Goal: Task Accomplishment & Management: Complete application form

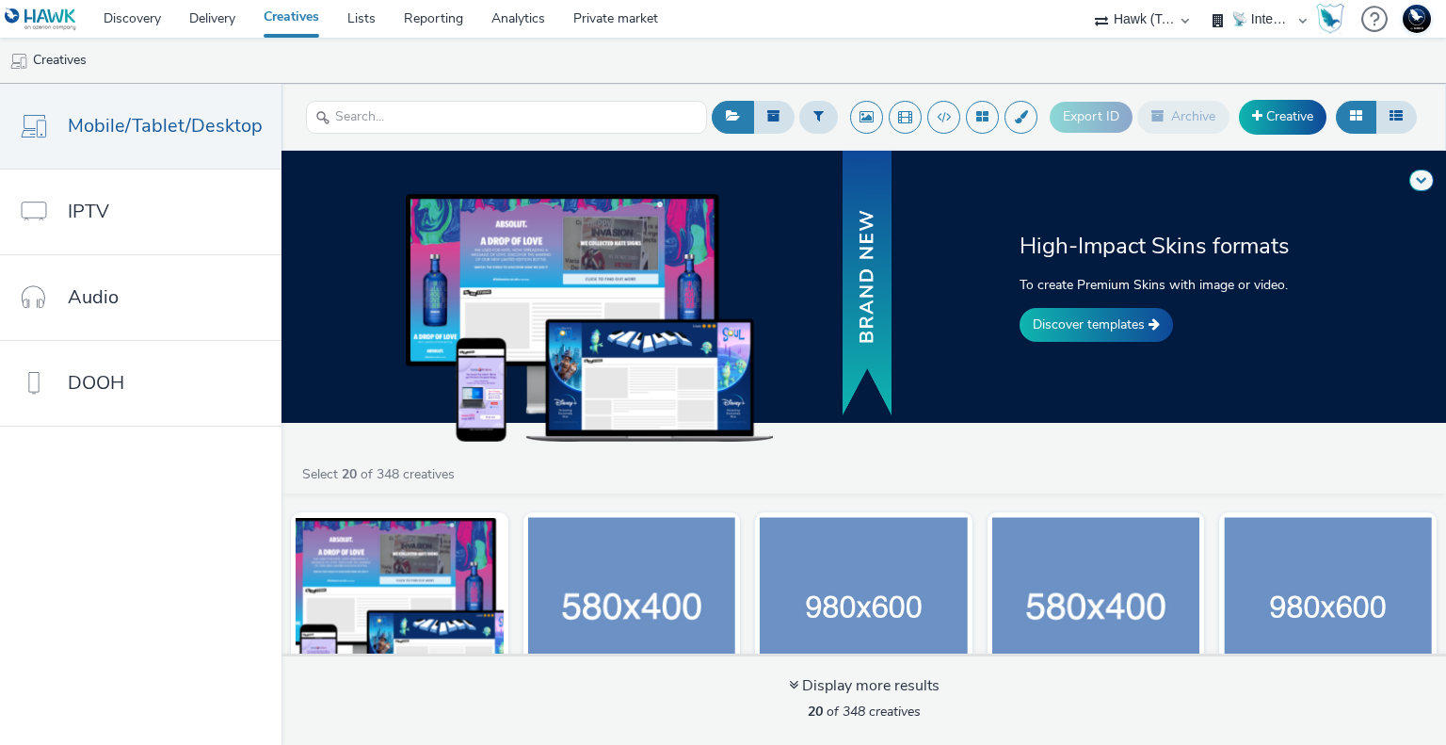
select select "2fc77e36-bb93-4aa3-9dff-dcb08e02eac6"
select select "2405a9d4-3350-4458-8d06-44f78962fa76"
click at [1292, 112] on link "Creative" at bounding box center [1283, 117] width 88 height 34
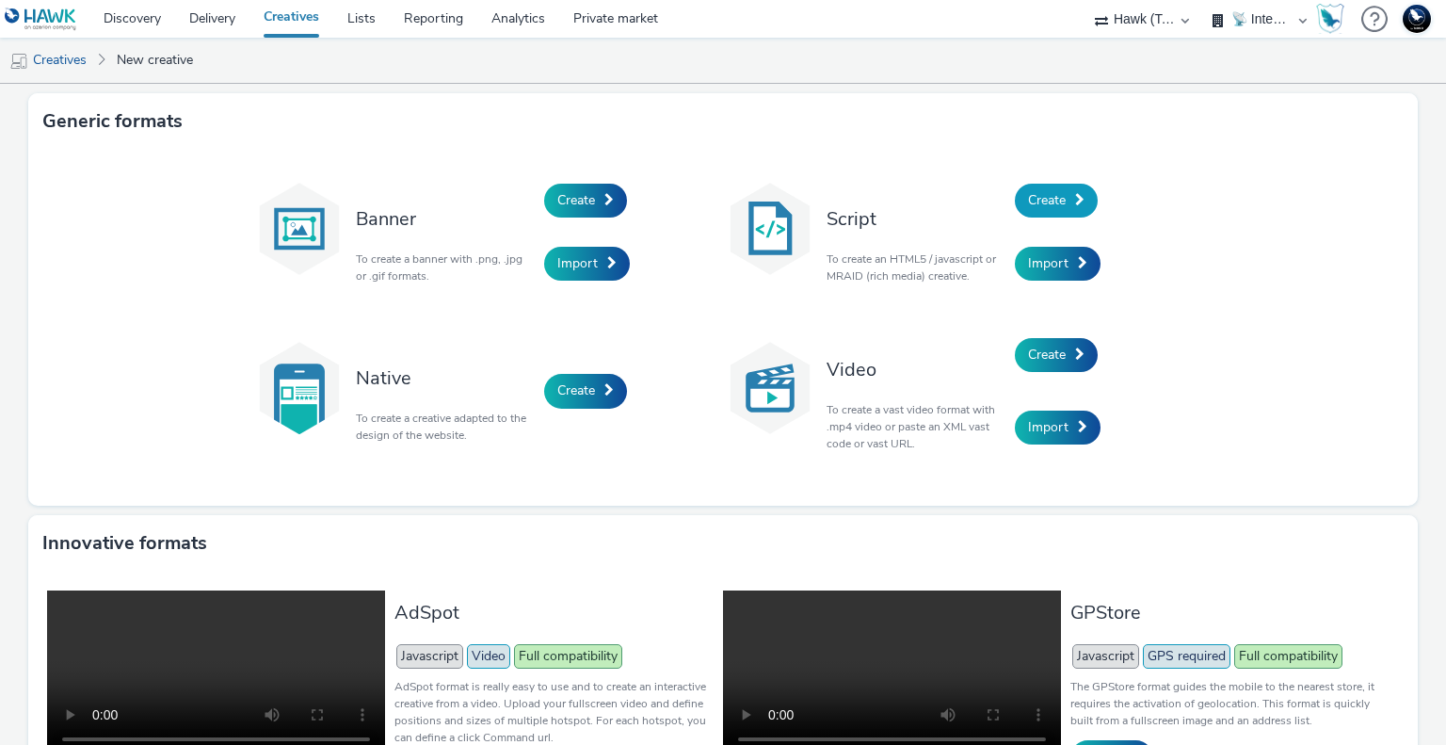
click at [1063, 203] on link "Create" at bounding box center [1056, 201] width 83 height 34
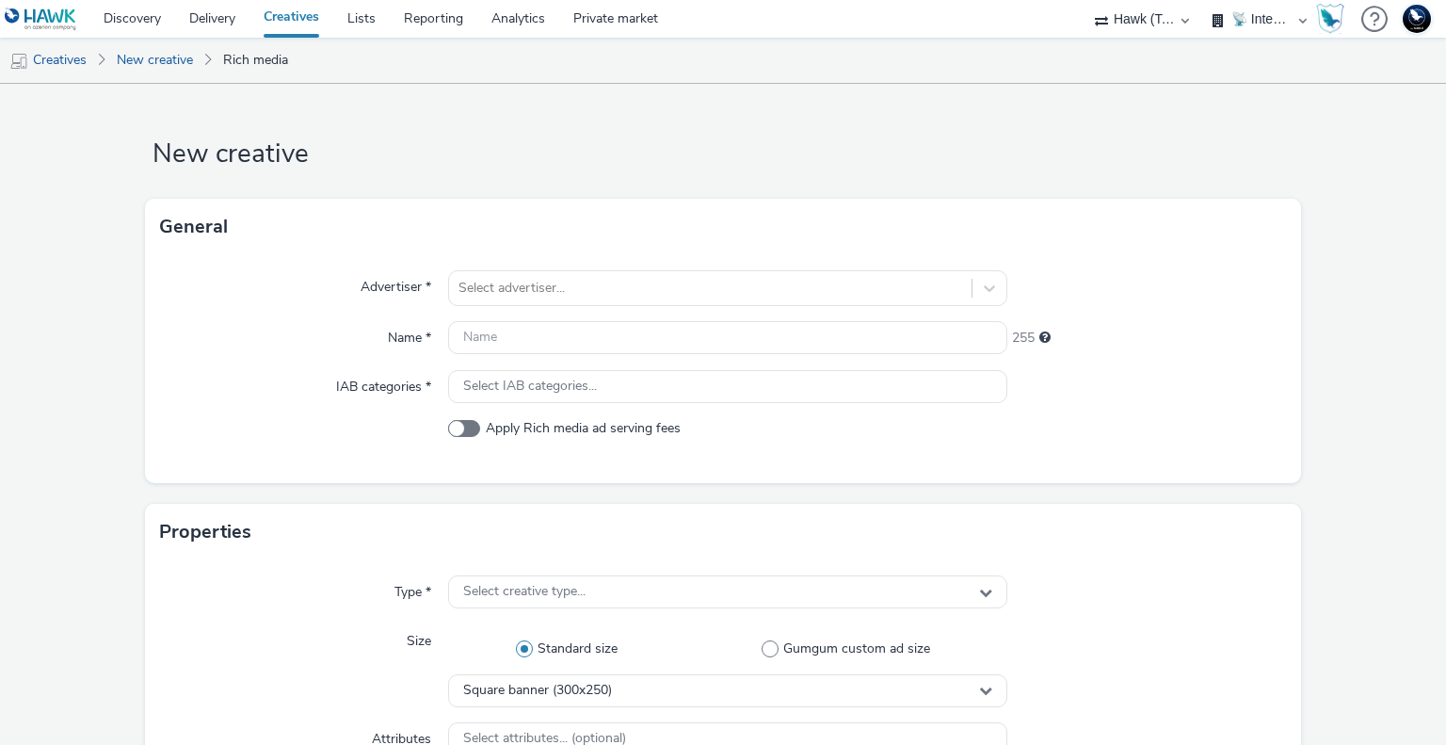
click at [220, 346] on div "Name *" at bounding box center [304, 338] width 289 height 34
click at [592, 282] on div at bounding box center [709, 288] width 503 height 23
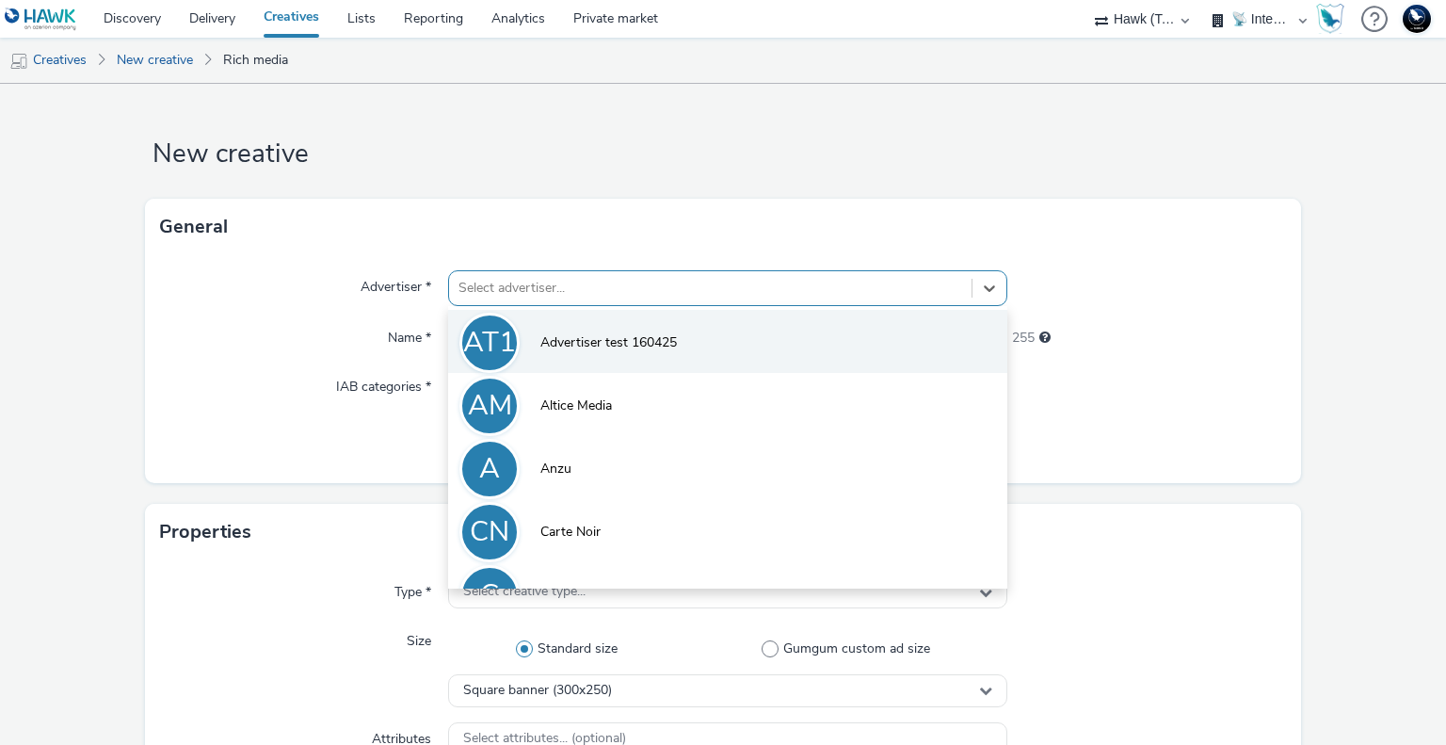
click at [624, 354] on li "AT1 Advertiser test 160425" at bounding box center [727, 341] width 558 height 63
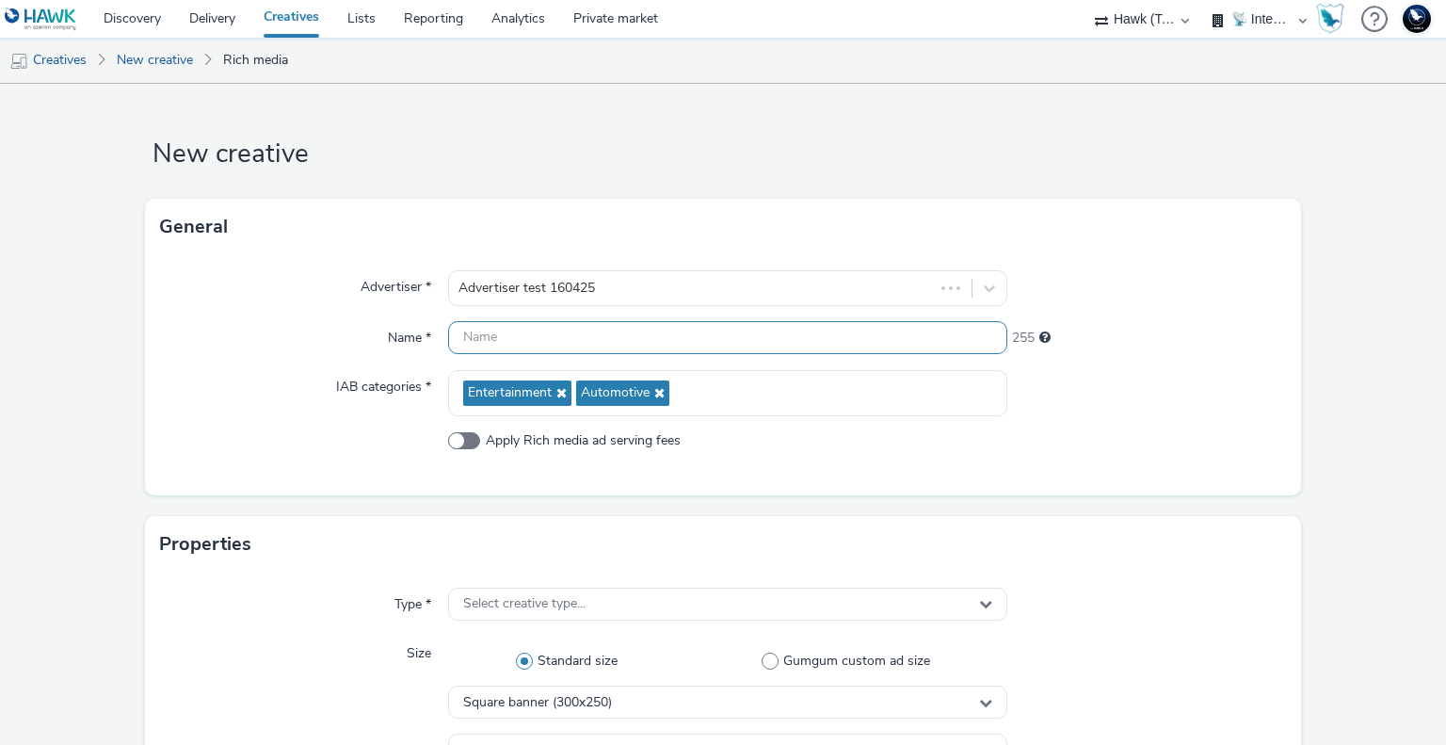
click at [520, 342] on input "text" at bounding box center [727, 337] width 558 height 33
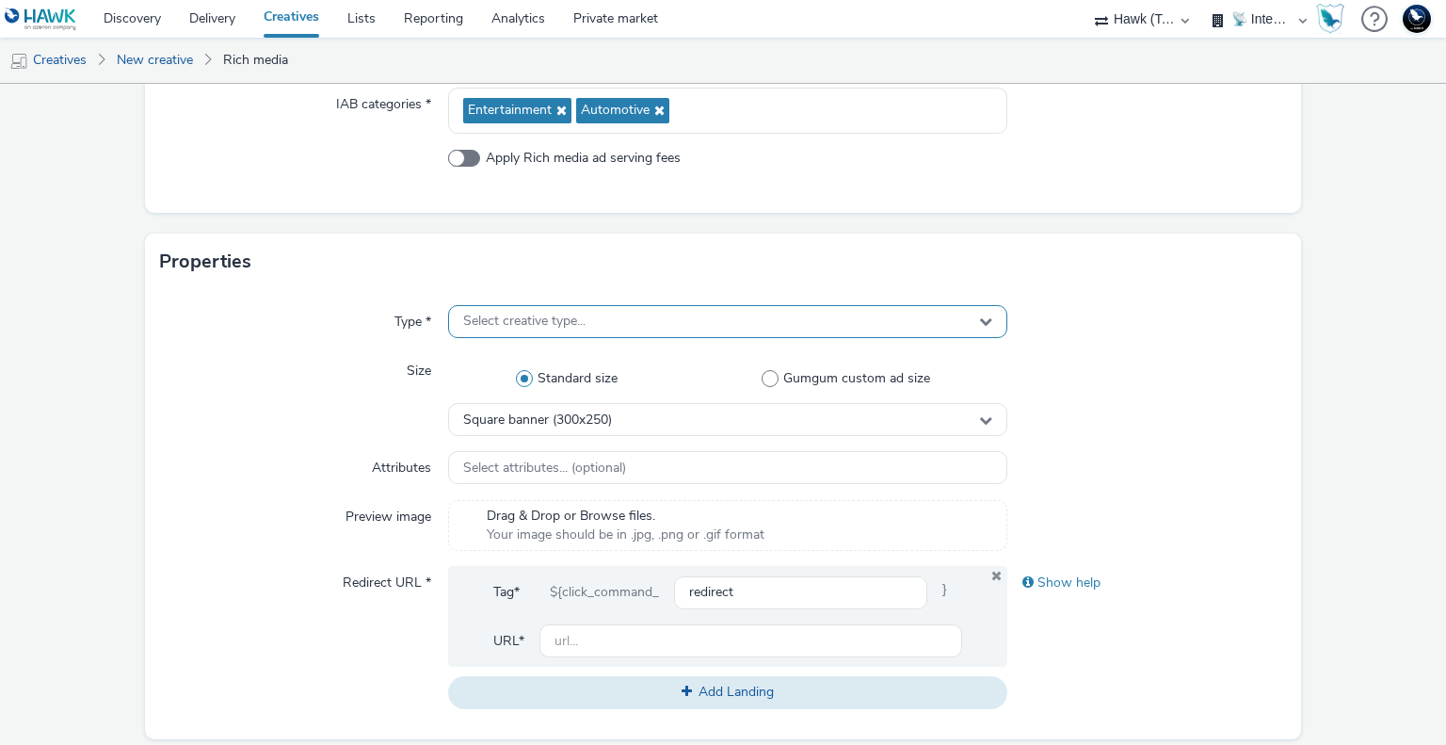
type input "RichMedia - Skin Display - Test Perf. - Continente"
click at [781, 322] on div "Select creative type..." at bounding box center [727, 321] width 558 height 33
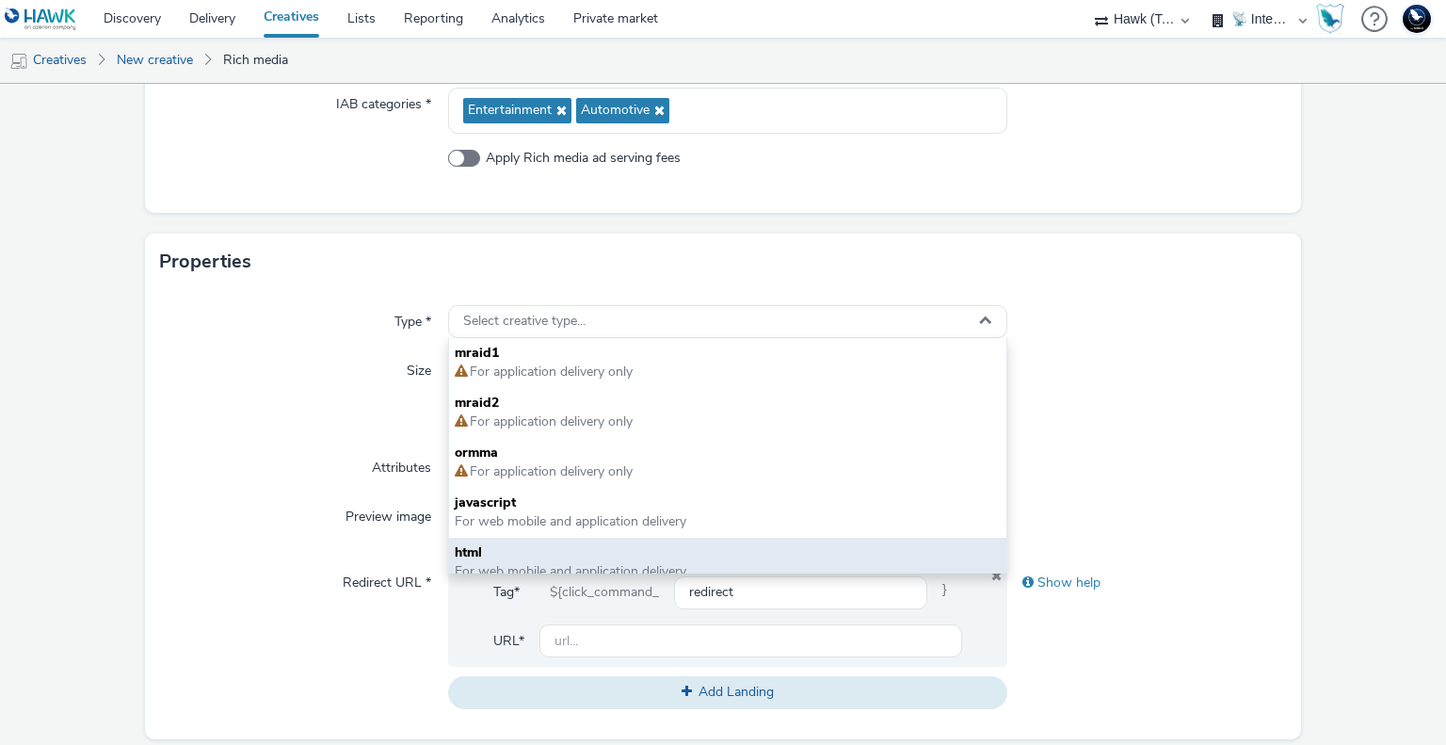
scroll to position [13, 0]
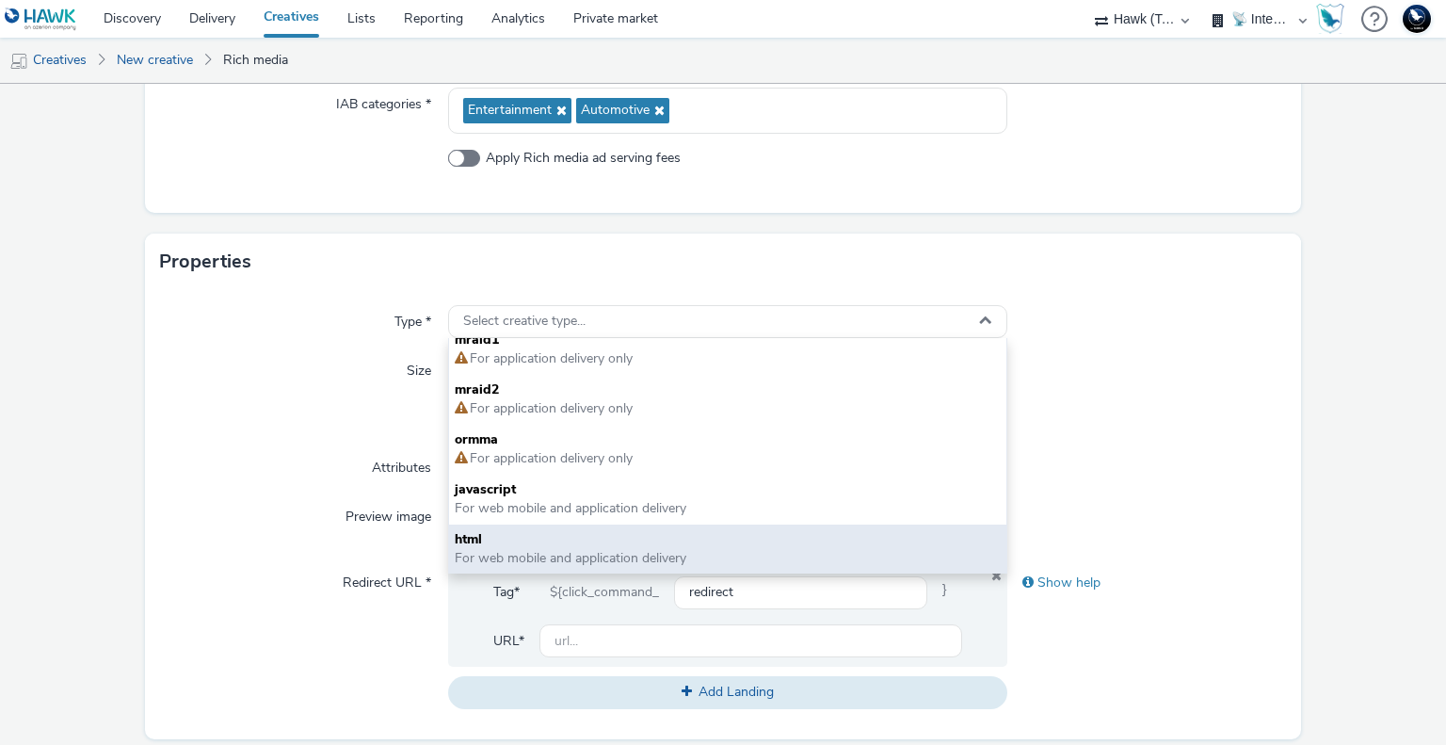
click at [496, 545] on span "html" at bounding box center [727, 539] width 545 height 19
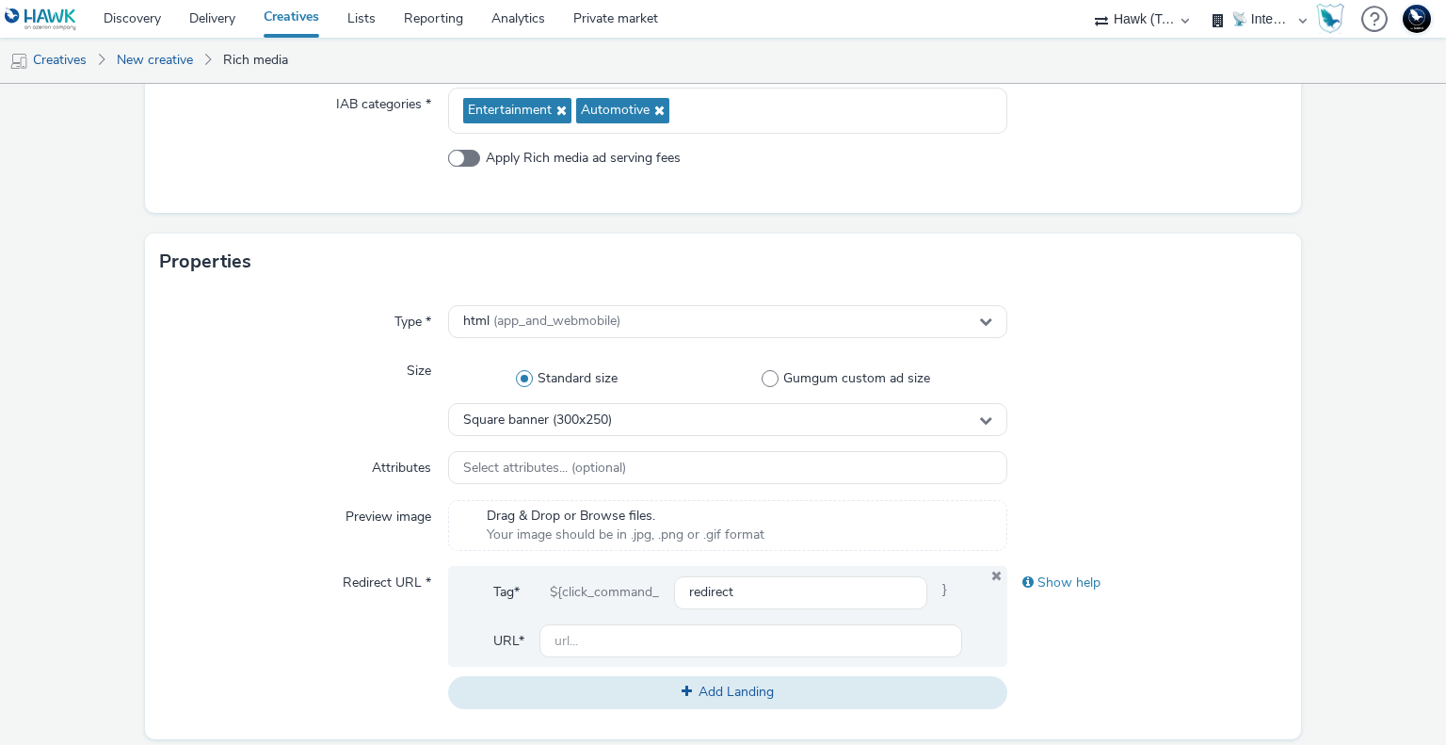
click at [1141, 359] on div at bounding box center [1147, 395] width 280 height 82
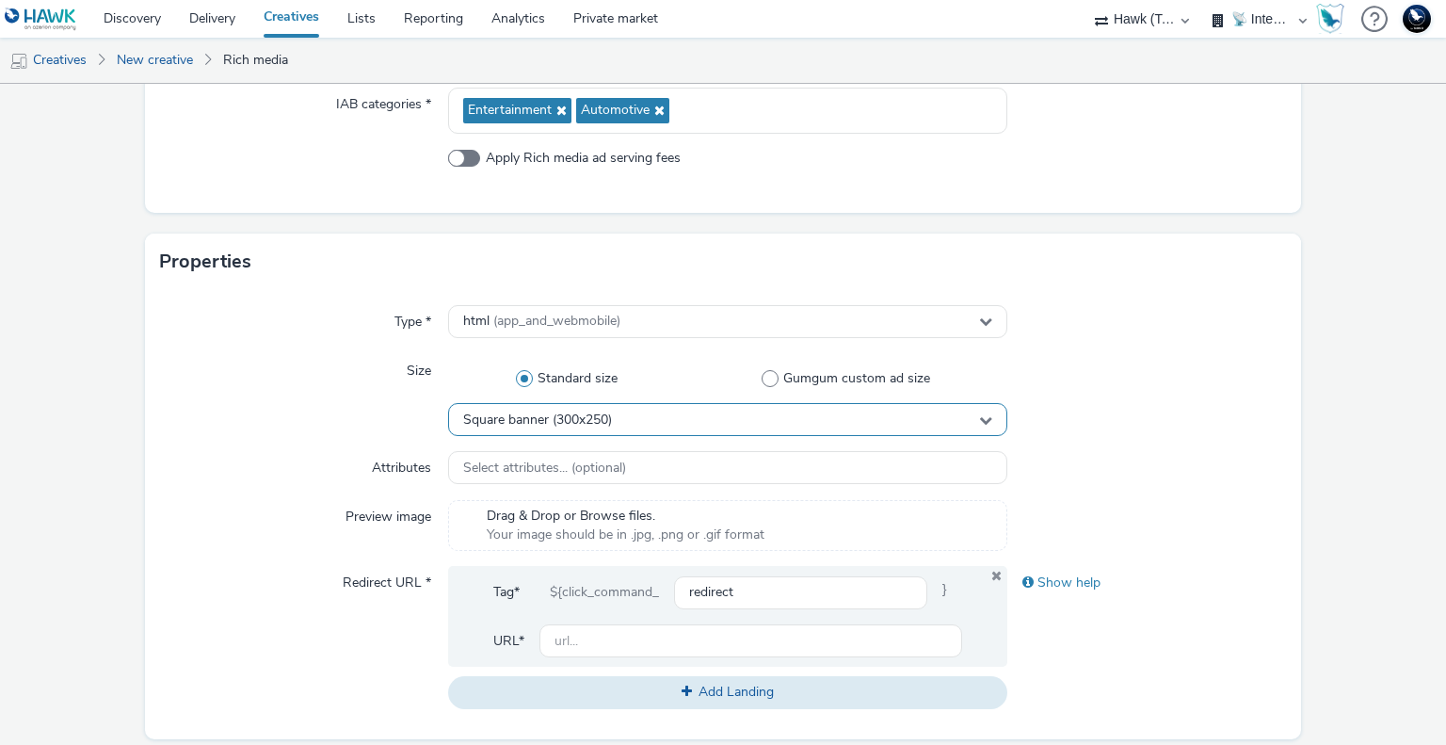
click at [616, 415] on div "Square banner (300x250)" at bounding box center [727, 419] width 558 height 33
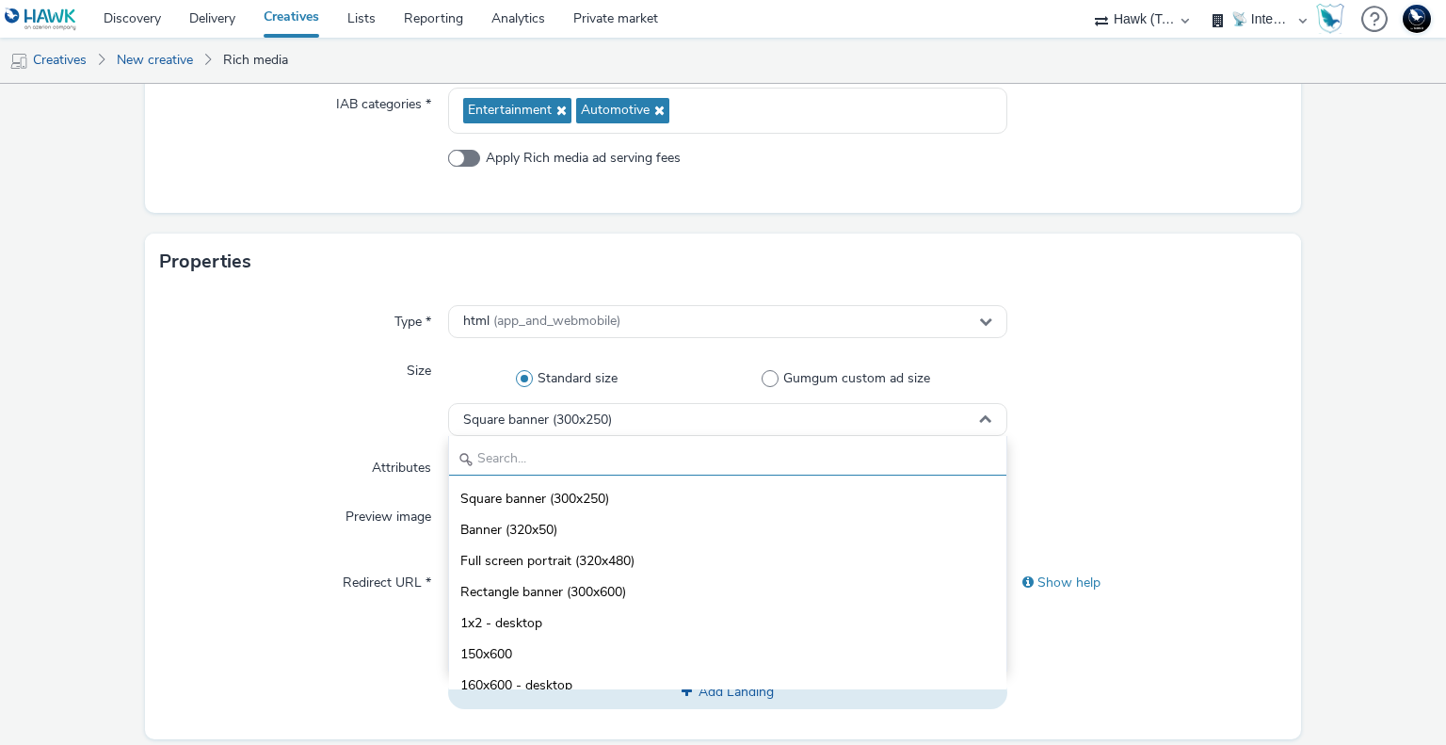
click at [584, 458] on input "text" at bounding box center [727, 458] width 556 height 33
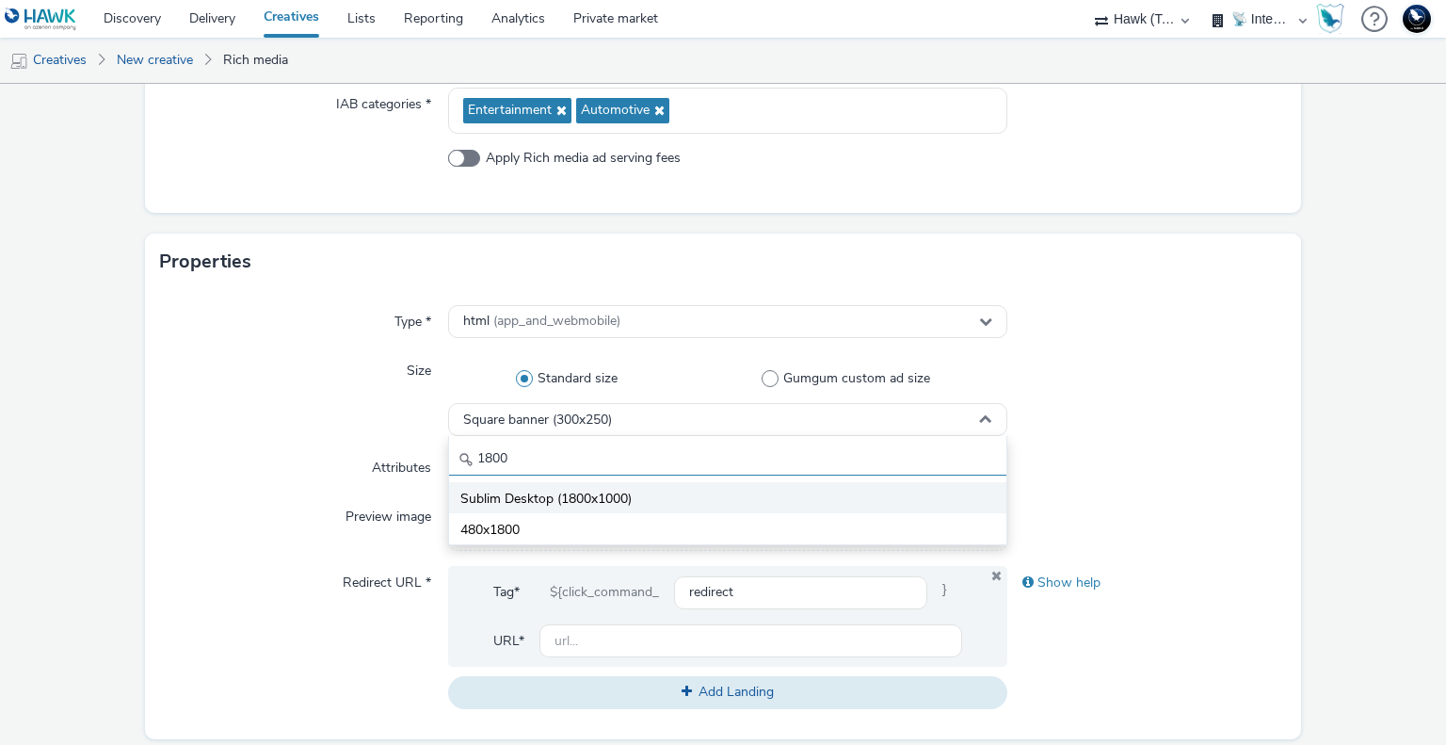
type input "1800"
click at [599, 499] on span "Sublim Desktop (1800x1000)" at bounding box center [545, 498] width 171 height 19
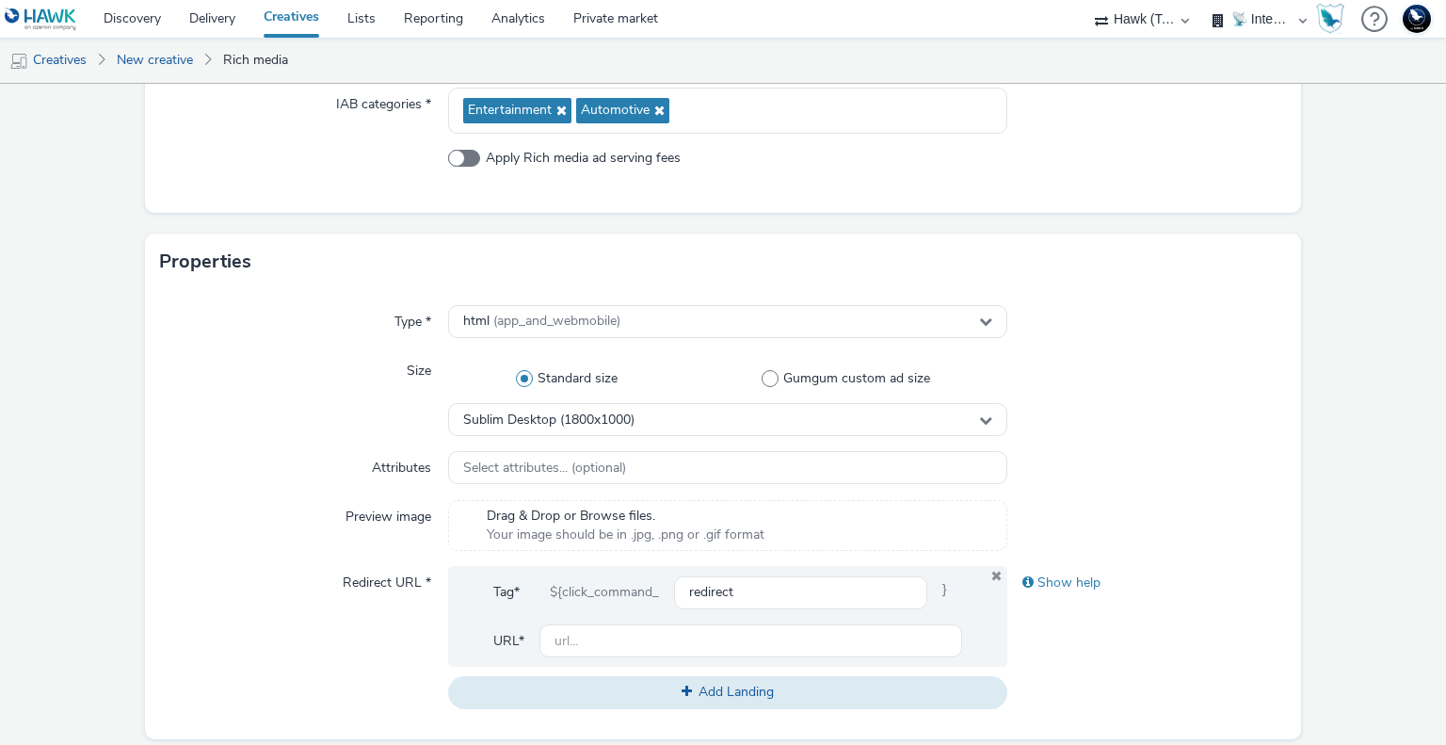
click at [1085, 402] on div at bounding box center [1147, 395] width 280 height 82
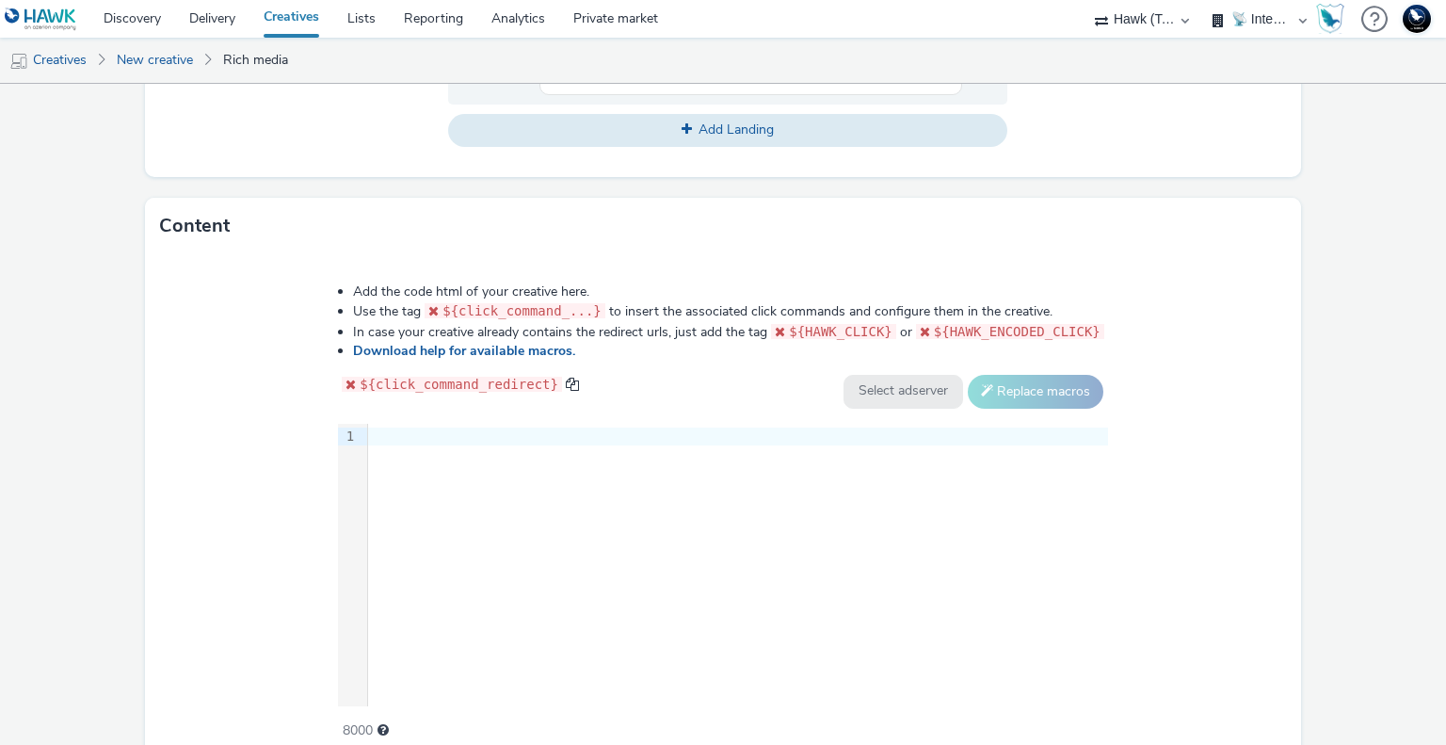
scroll to position [929, 0]
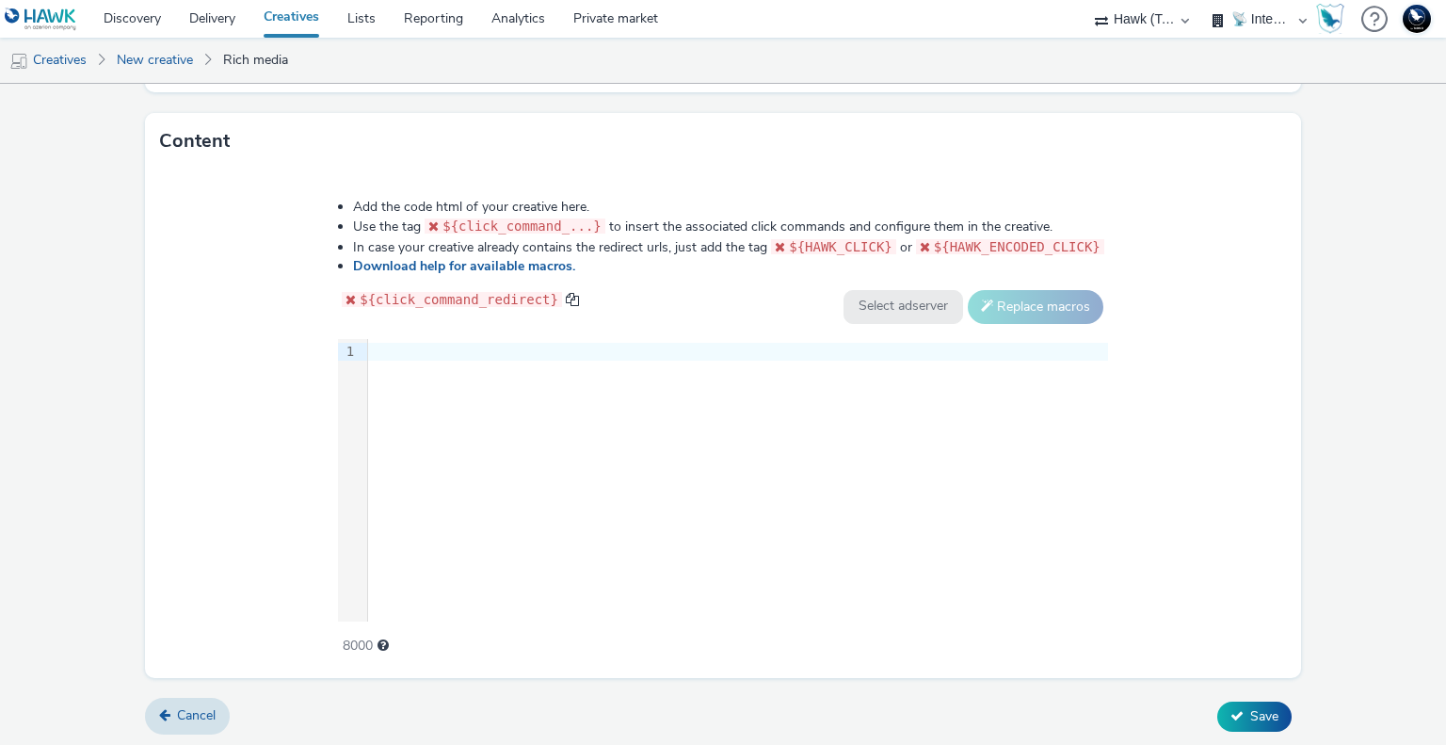
click at [591, 363] on div "9 1 ›" at bounding box center [723, 480] width 770 height 282
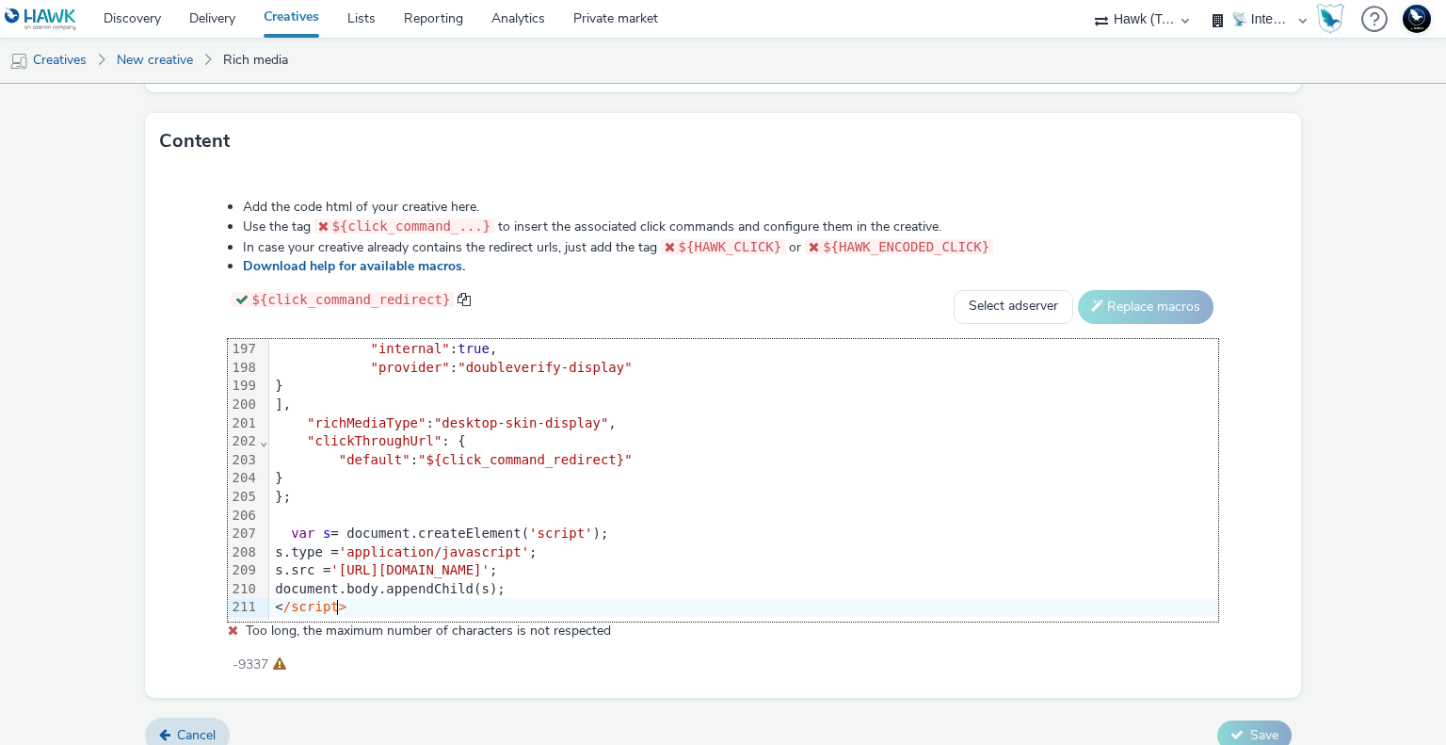
scroll to position [946, 0]
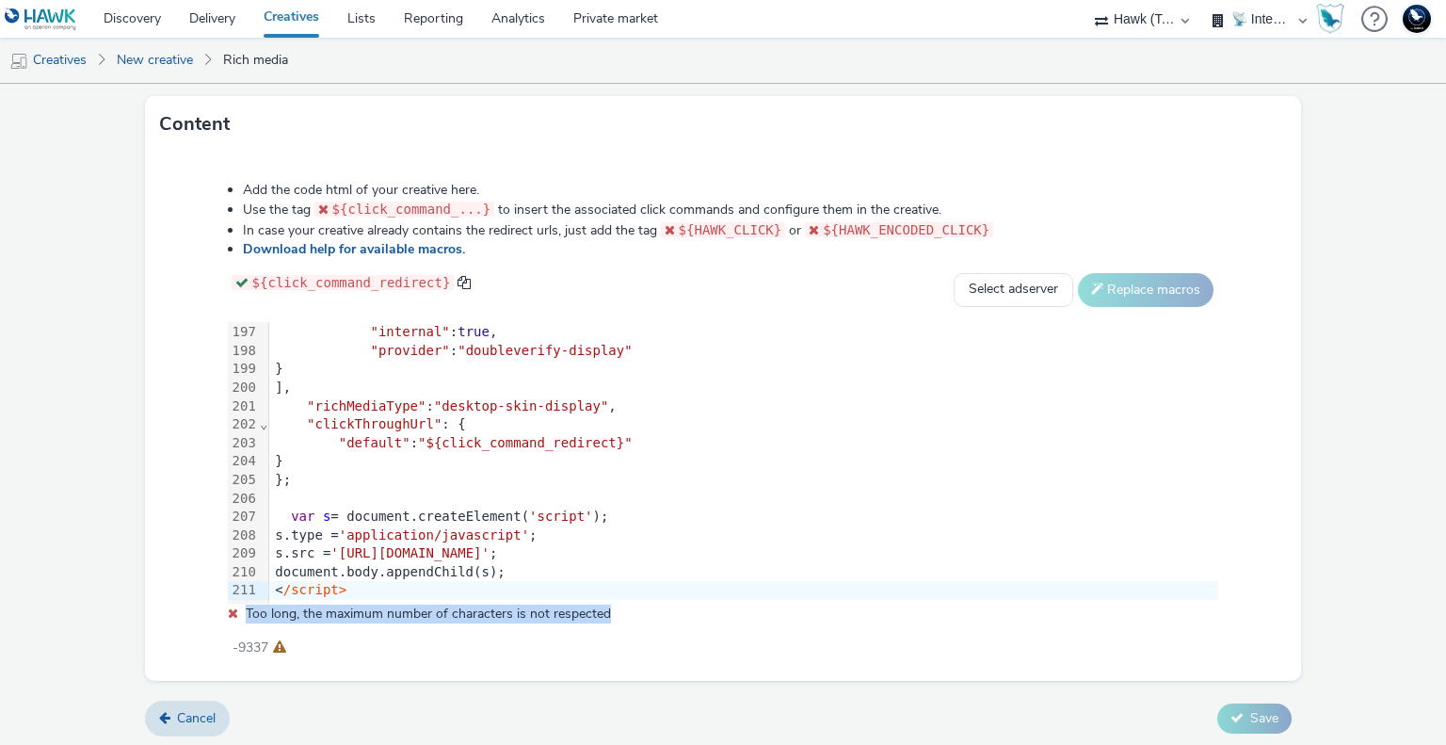
drag, startPoint x: 644, startPoint y: 611, endPoint x: 225, endPoint y: 607, distance: 418.9
click at [225, 607] on div "Add the code html of your creative here. Use the tag ${click_command_...} to in…" at bounding box center [723, 409] width 1127 height 483
copy span "Too long, the maximum number of characters is not respected"
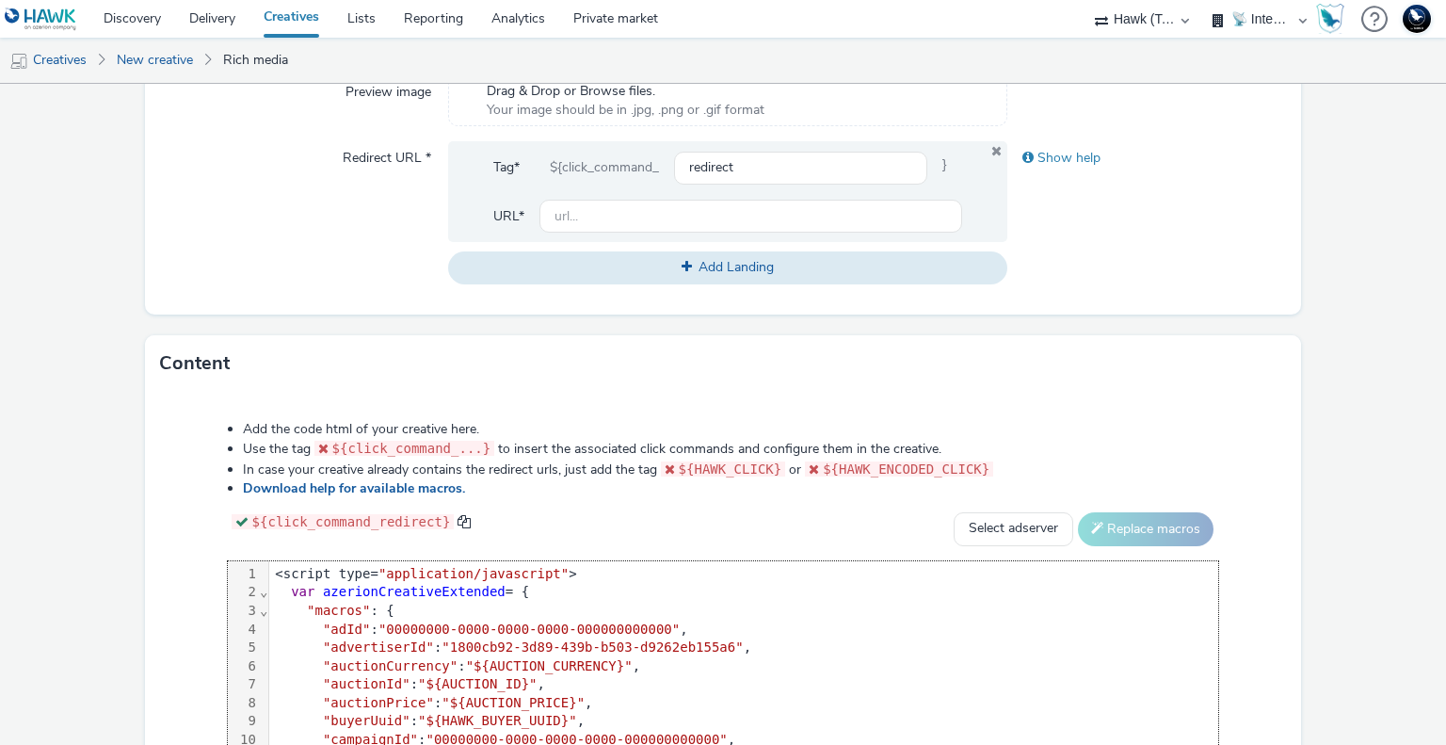
scroll to position [948, 0]
